Goal: Navigation & Orientation: Understand site structure

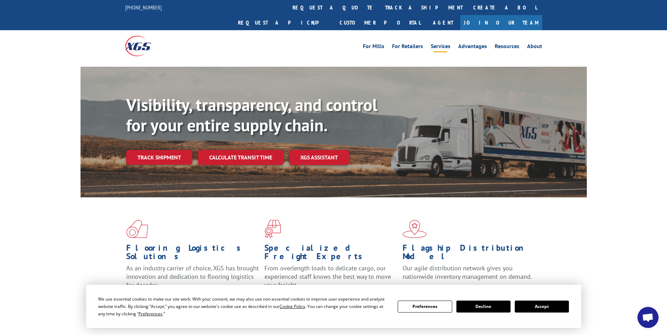
click at [440, 44] on link "Services" at bounding box center [441, 48] width 20 height 8
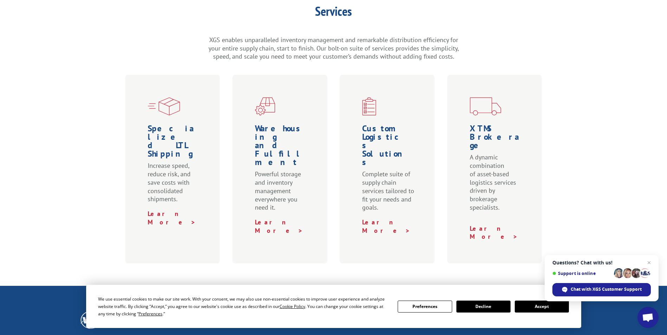
scroll to position [246, 0]
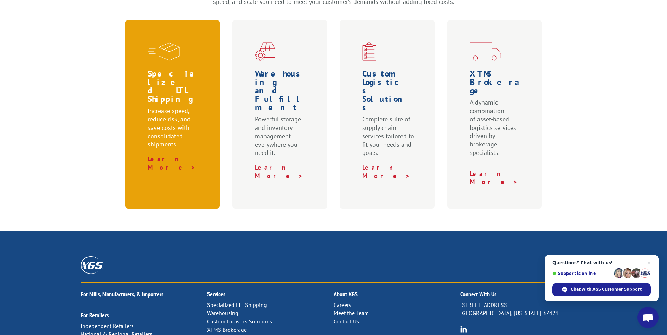
click at [164, 70] on h1 "Specialized LTL Shipping" at bounding box center [174, 88] width 53 height 37
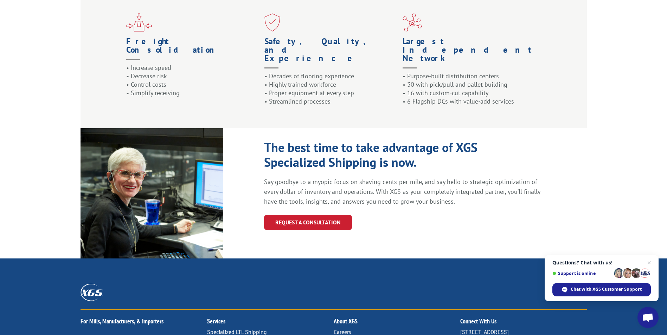
scroll to position [763, 0]
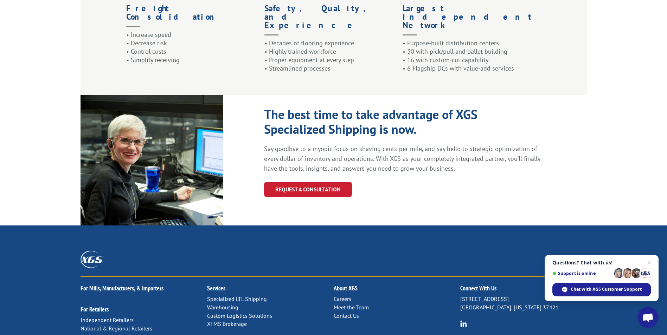
click at [229, 304] on link "Warehousing" at bounding box center [222, 307] width 31 height 7
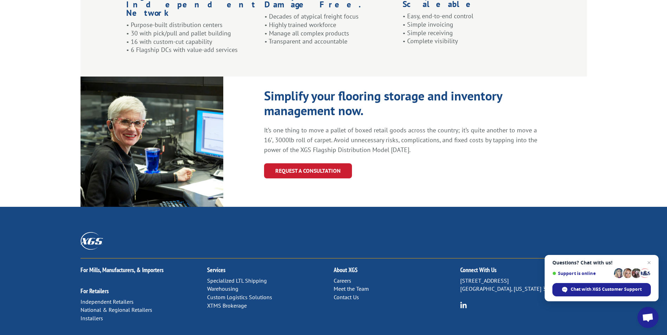
scroll to position [727, 0]
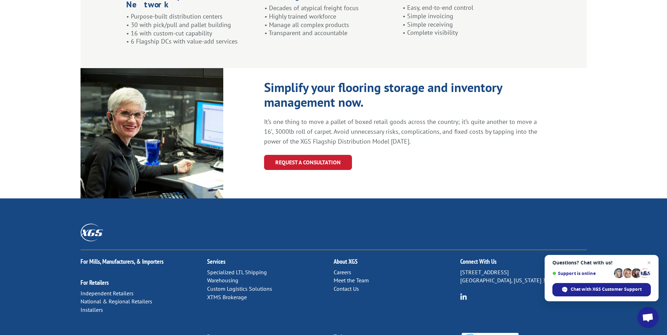
click at [232, 269] on link "Specialized LTL Shipping" at bounding box center [237, 272] width 60 height 7
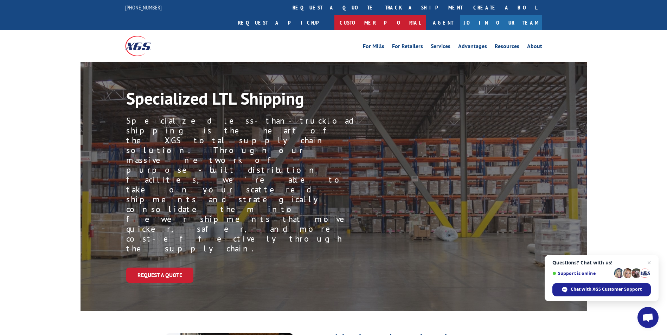
click at [426, 15] on link "Customer Portal" at bounding box center [379, 22] width 91 height 15
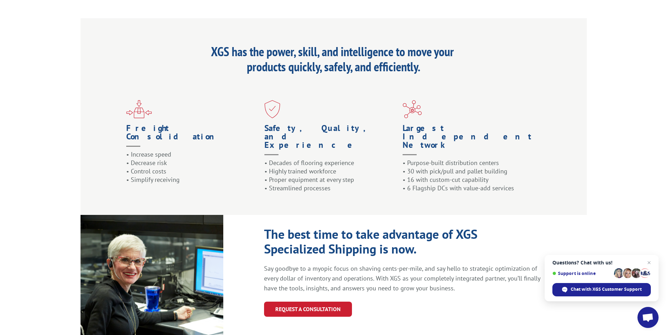
scroll to position [763, 0]
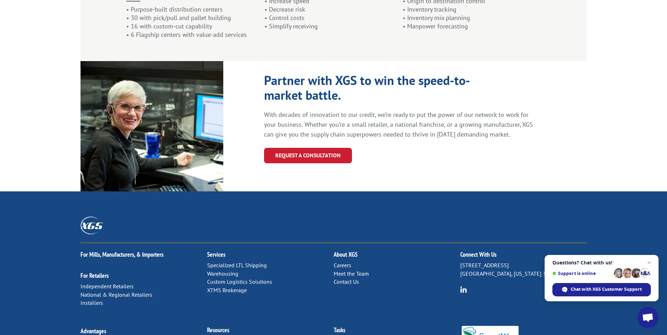
scroll to position [737, 0]
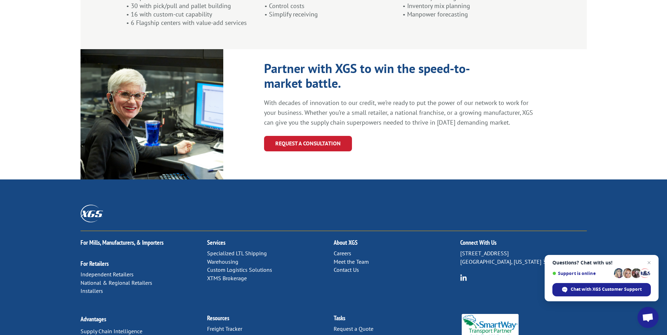
click at [229, 334] on link "Distribution Map" at bounding box center [227, 337] width 40 height 7
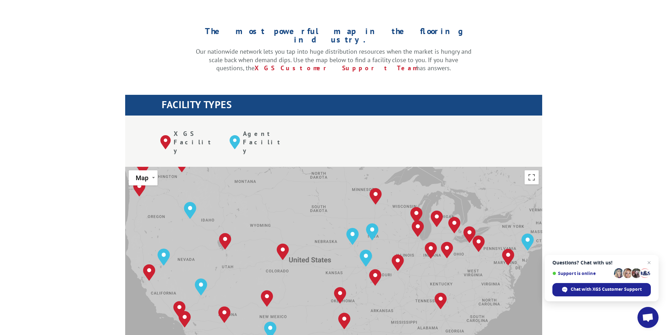
scroll to position [316, 0]
